Goal: Information Seeking & Learning: Learn about a topic

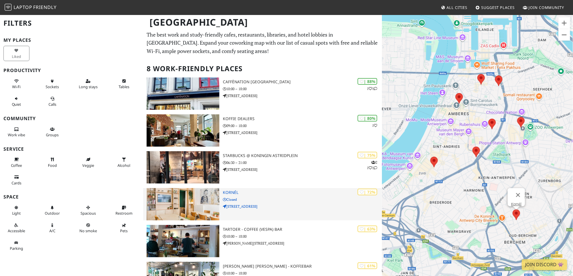
click at [279, 201] on p "Closed" at bounding box center [302, 199] width 159 height 5
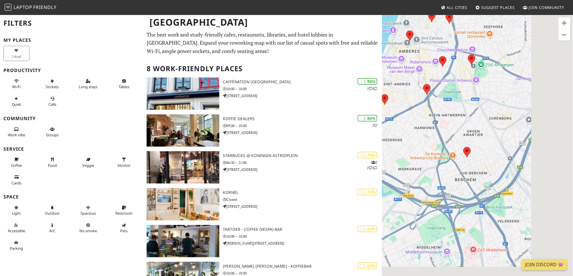
drag, startPoint x: 539, startPoint y: 226, endPoint x: 482, endPoint y: 152, distance: 93.7
click at [482, 152] on div at bounding box center [477, 152] width 191 height 276
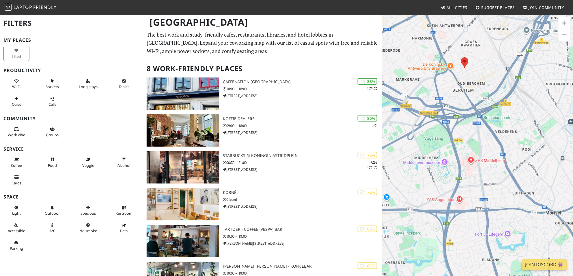
drag, startPoint x: 493, startPoint y: 241, endPoint x: 513, endPoint y: 149, distance: 94.5
click at [513, 149] on div at bounding box center [477, 152] width 191 height 276
